Goal: Book appointment/travel/reservation

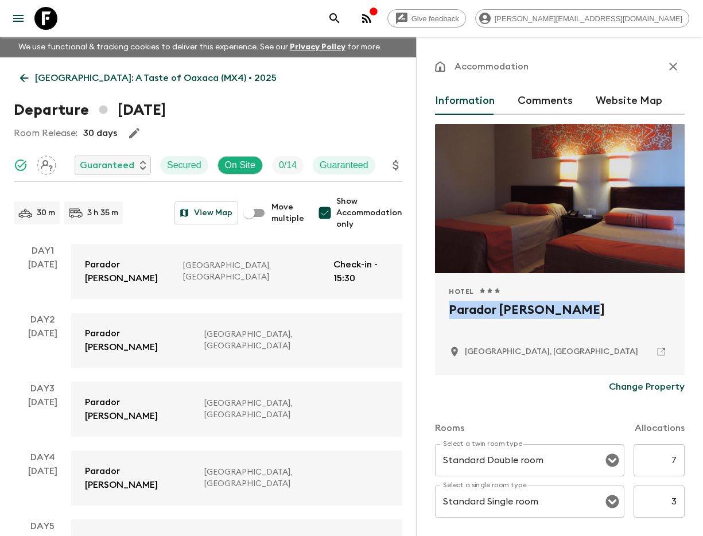
click at [341, 20] on icon "search adventures" at bounding box center [335, 18] width 14 height 14
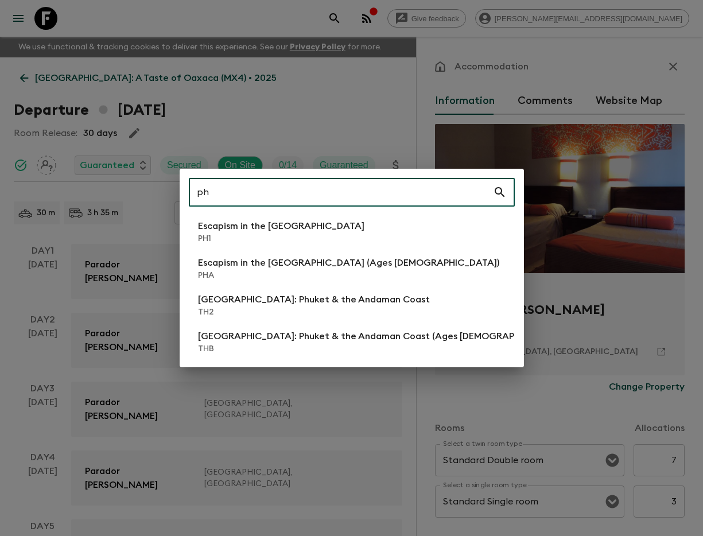
type input "ph1"
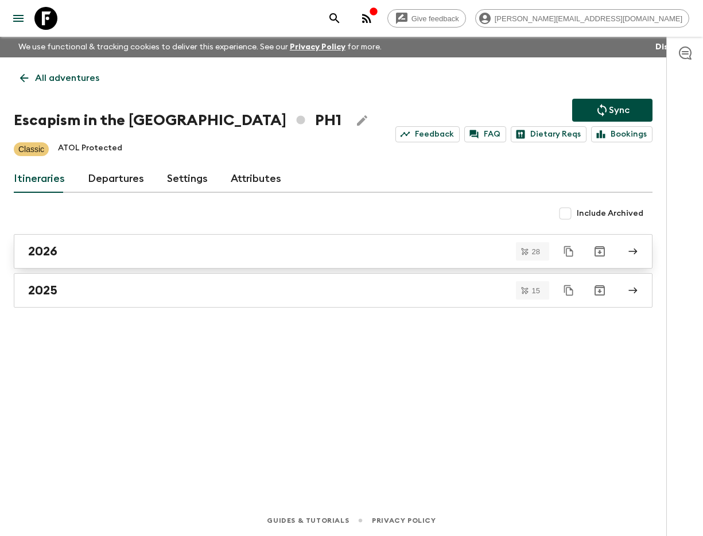
click at [107, 256] on div "2026" at bounding box center [322, 251] width 588 height 15
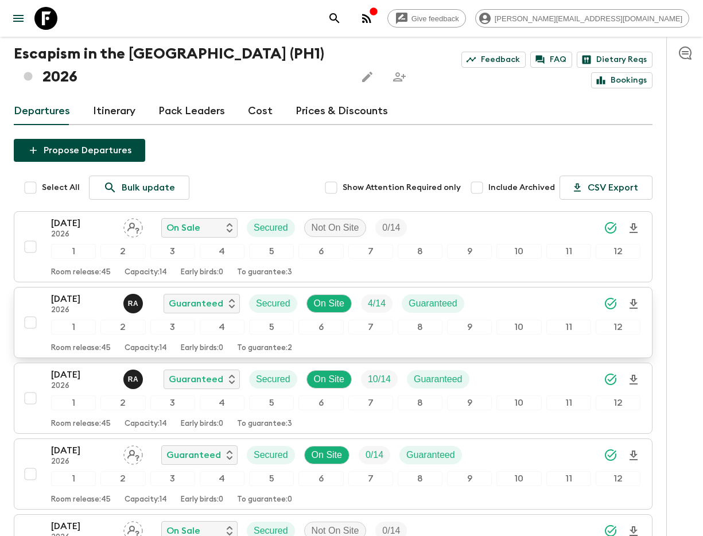
scroll to position [162, 0]
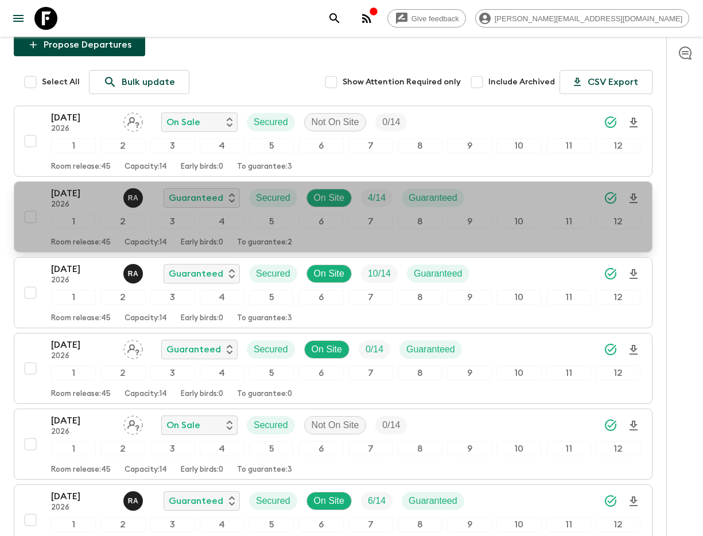
click at [60, 186] on p "[DATE]" at bounding box center [82, 193] width 63 height 14
